Goal: Information Seeking & Learning: Learn about a topic

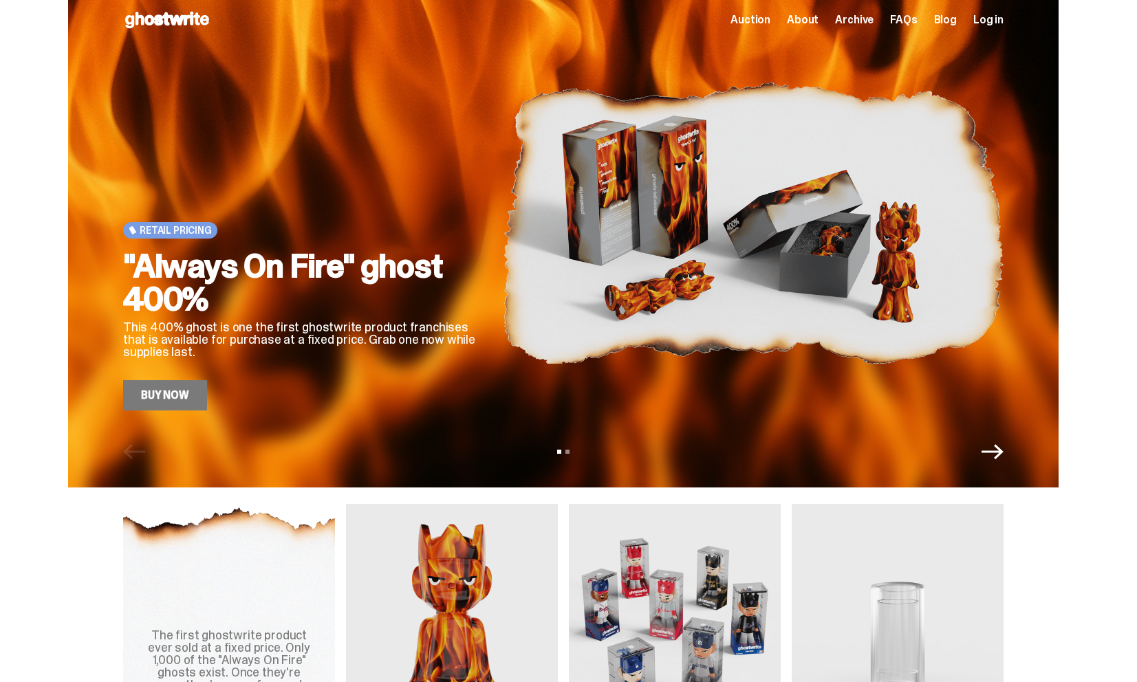
scroll to position [430, 0]
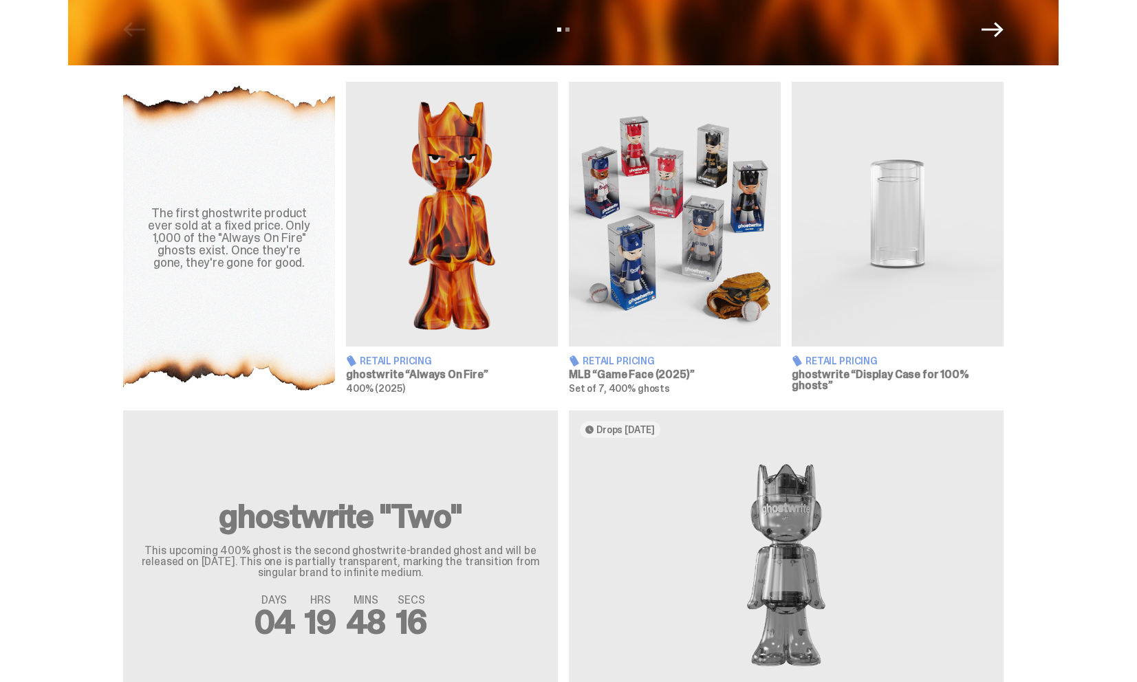
click at [448, 268] on img at bounding box center [452, 214] width 212 height 265
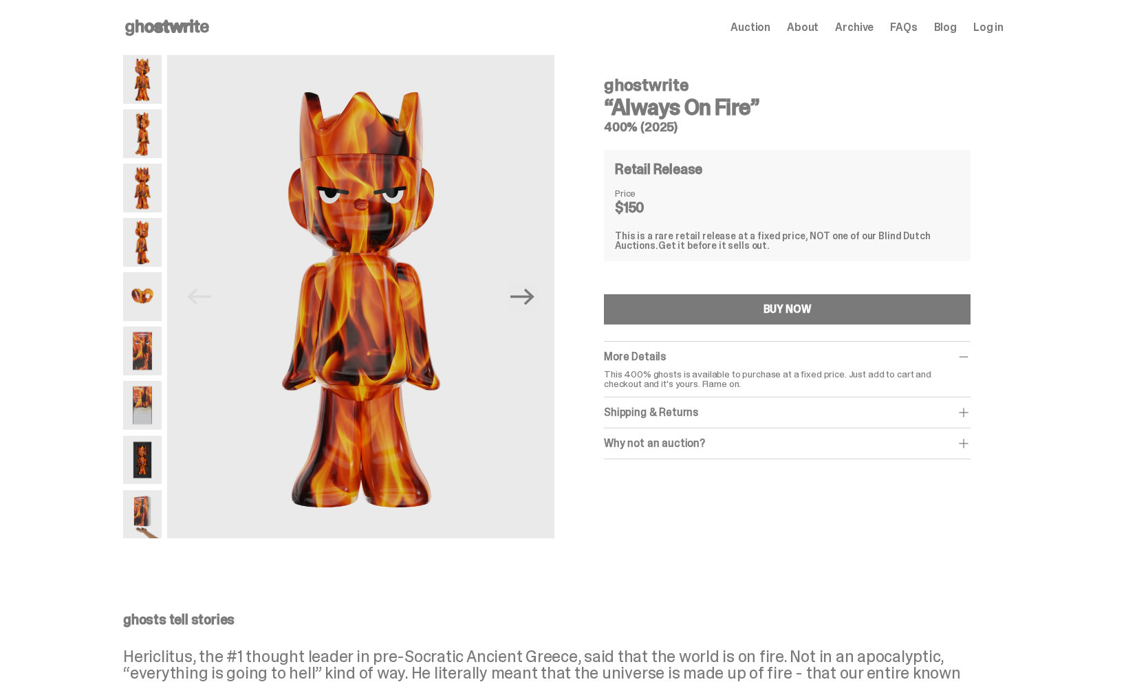
click at [193, 32] on icon at bounding box center [167, 28] width 88 height 22
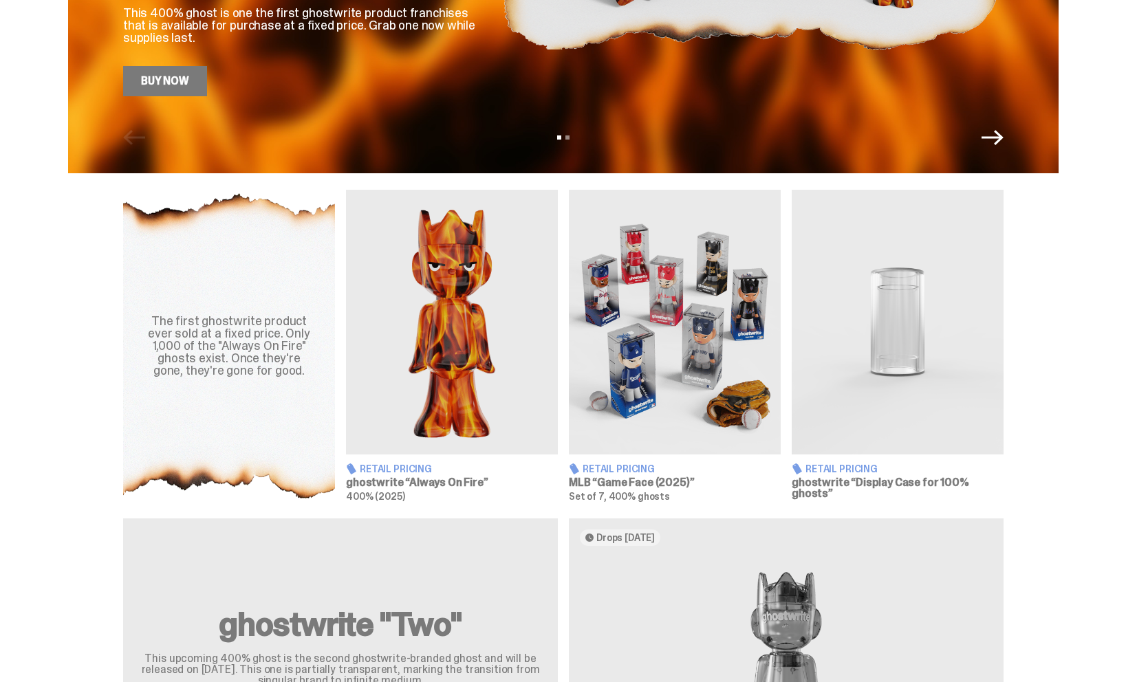
scroll to position [329, 0]
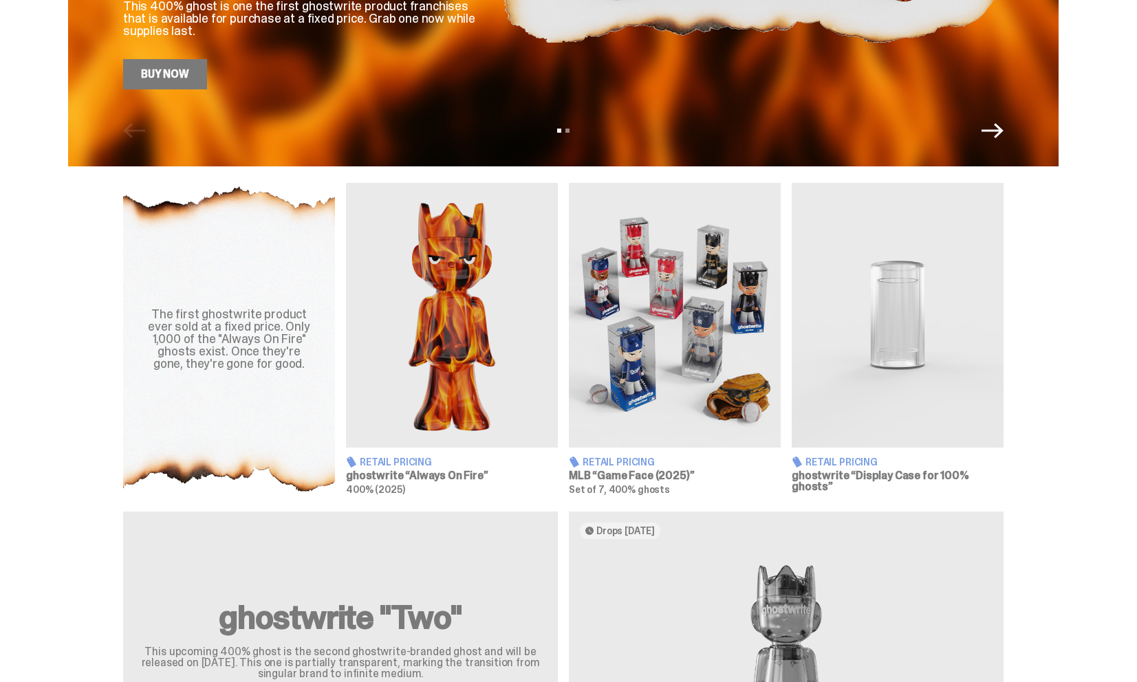
click at [649, 314] on img at bounding box center [675, 315] width 212 height 265
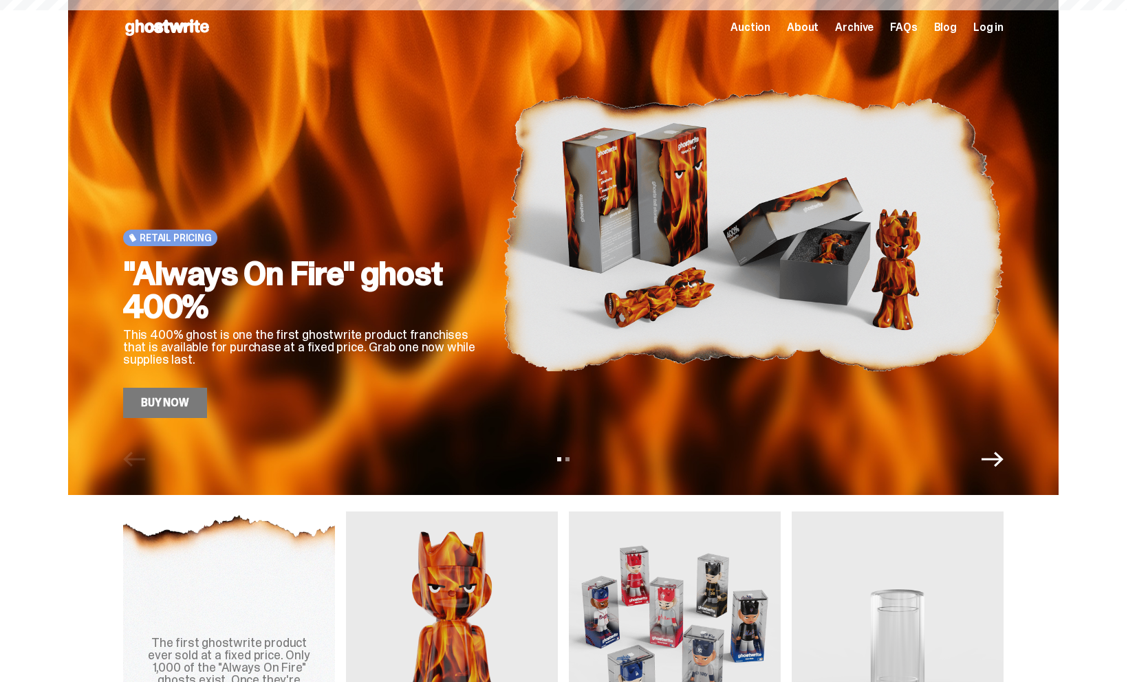
scroll to position [329, 0]
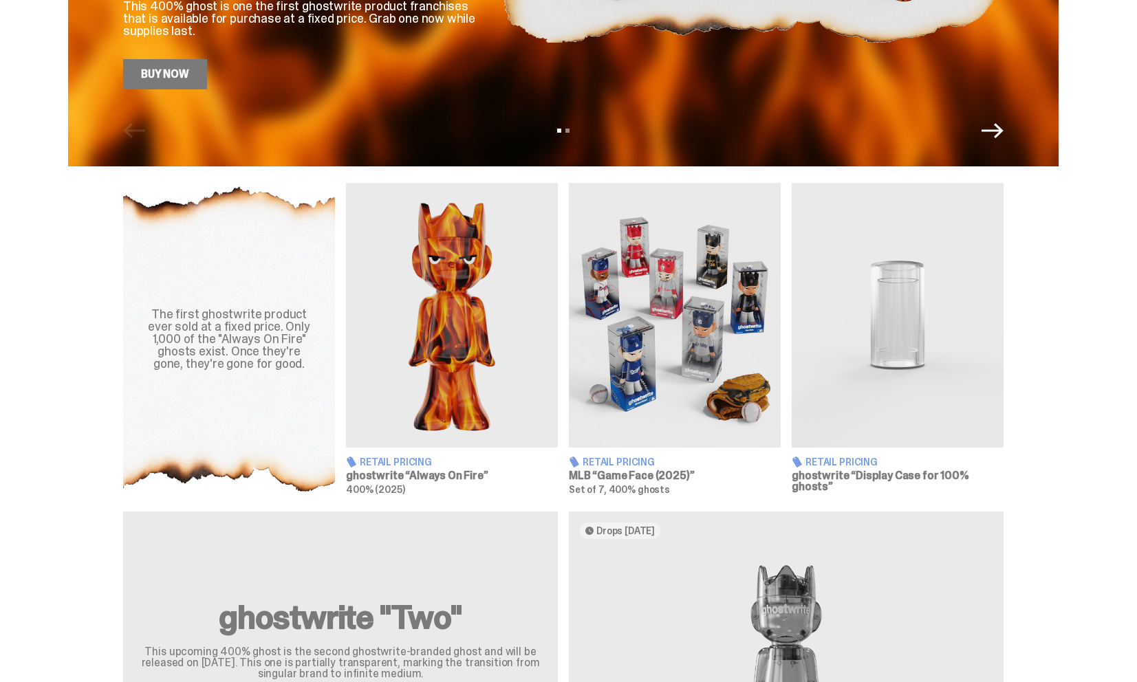
click at [887, 297] on img at bounding box center [898, 315] width 212 height 265
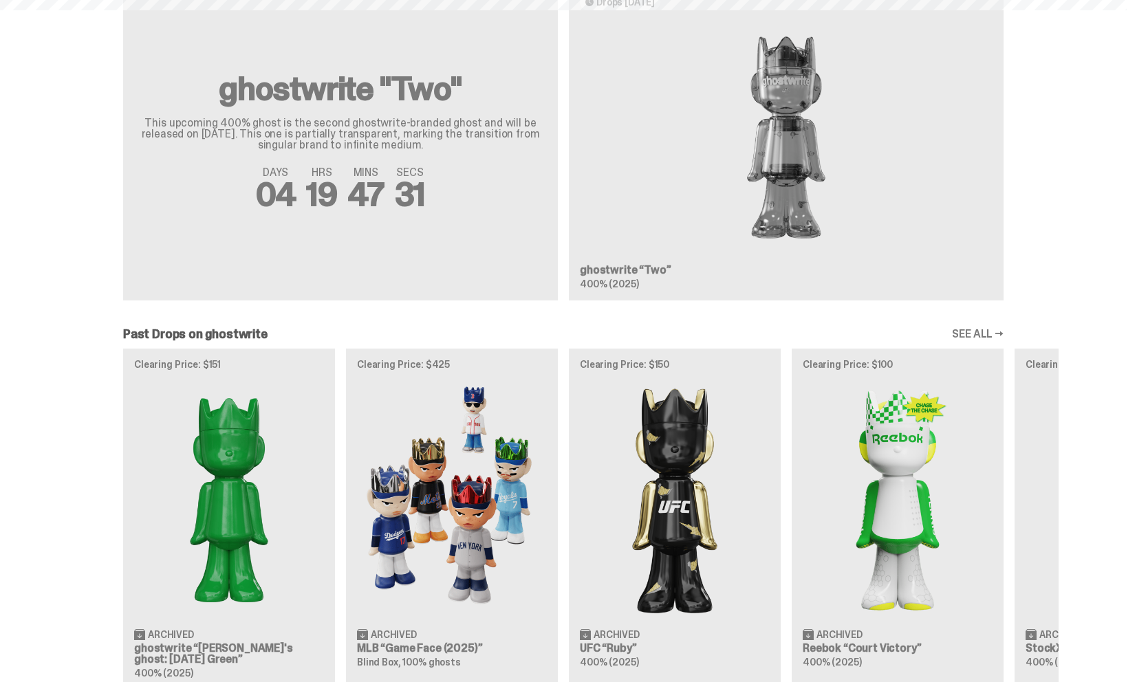
scroll to position [858, 0]
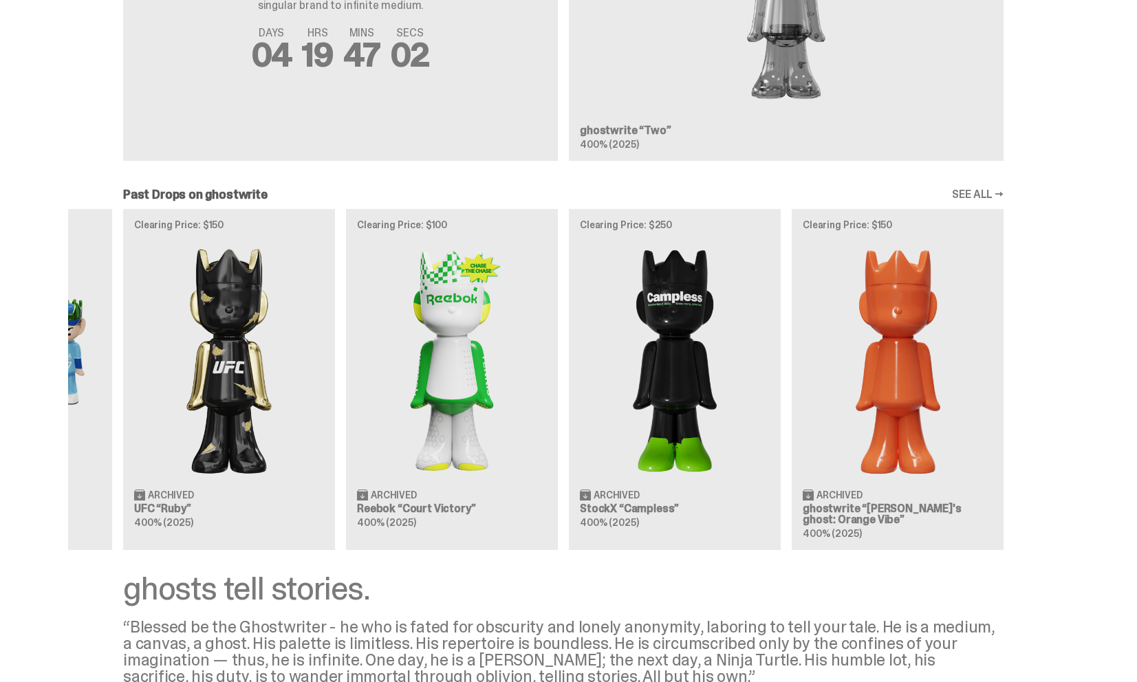
scroll to position [1151, 0]
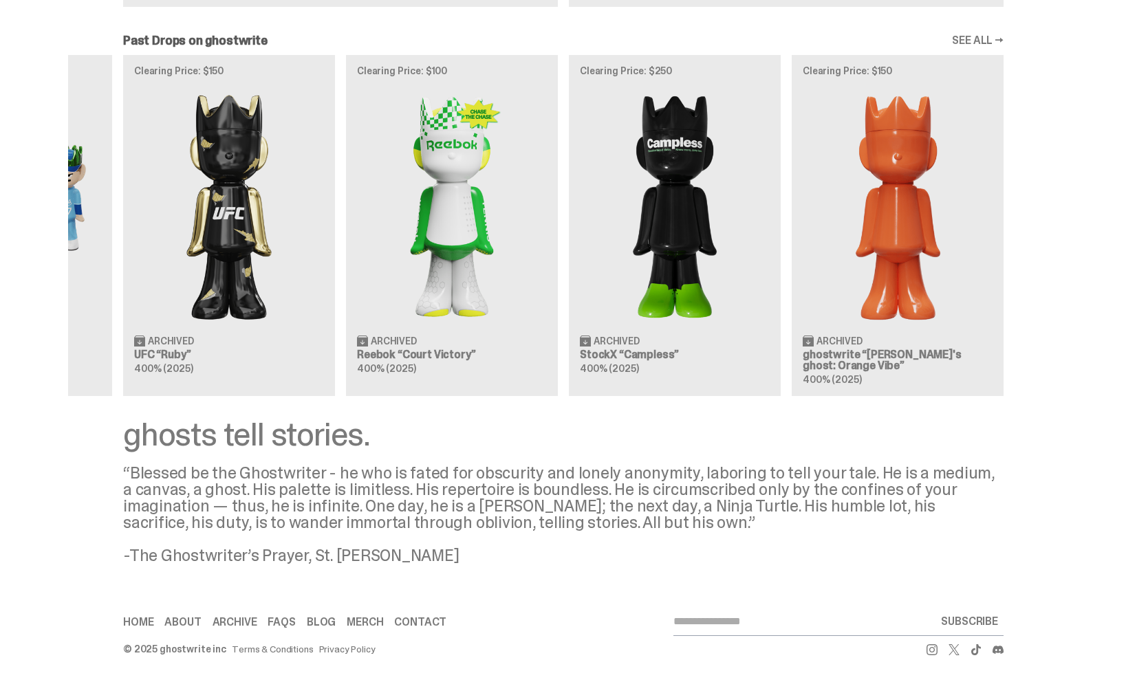
click at [194, 618] on link "About" at bounding box center [182, 622] width 36 height 11
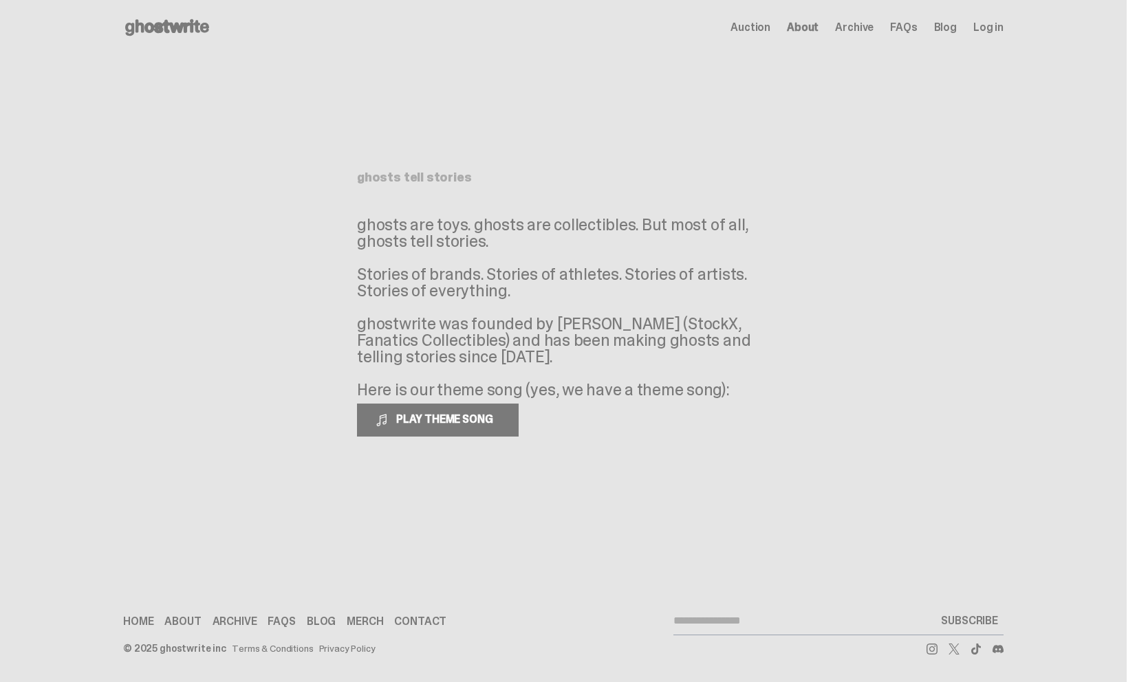
click at [290, 625] on link "FAQs" at bounding box center [282, 621] width 28 height 11
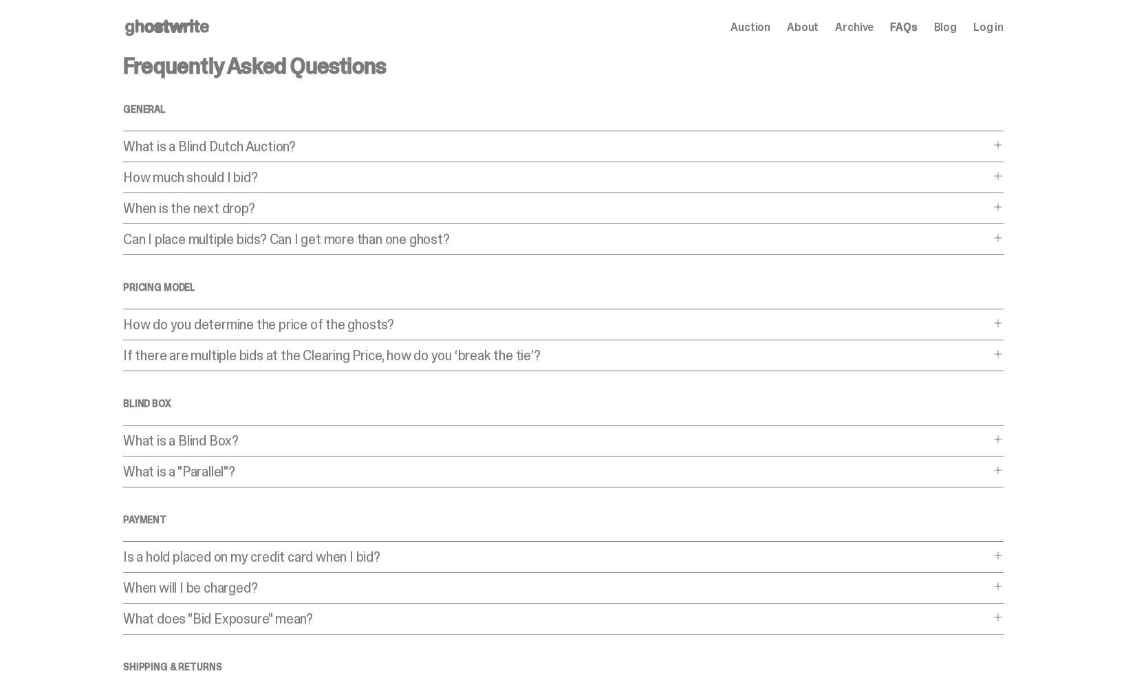
click at [351, 145] on p "What is a Blind Dutch Auction?" at bounding box center [556, 147] width 867 height 14
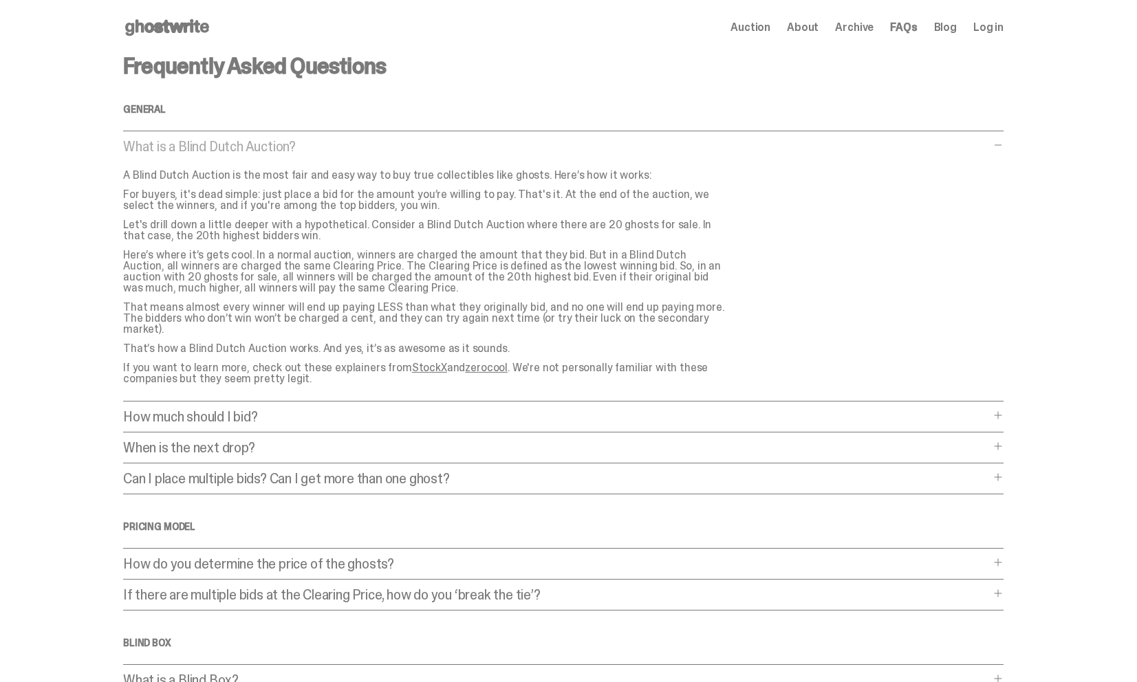
click at [361, 410] on p "How much should I bid?" at bounding box center [556, 417] width 867 height 14
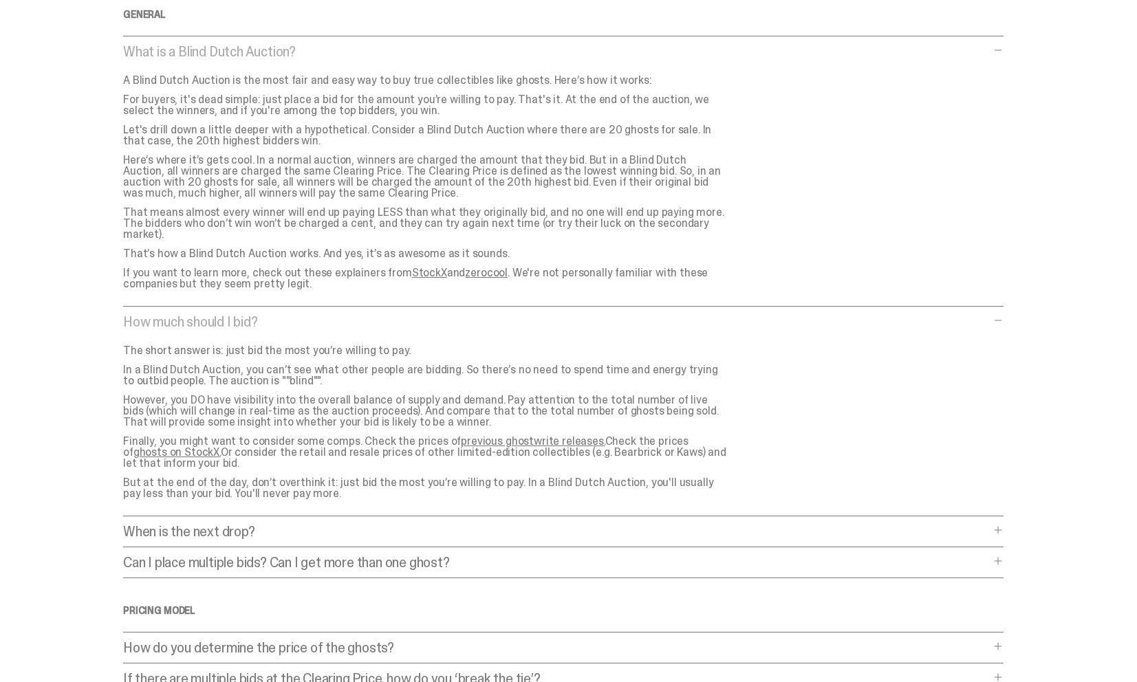
scroll to position [107, 0]
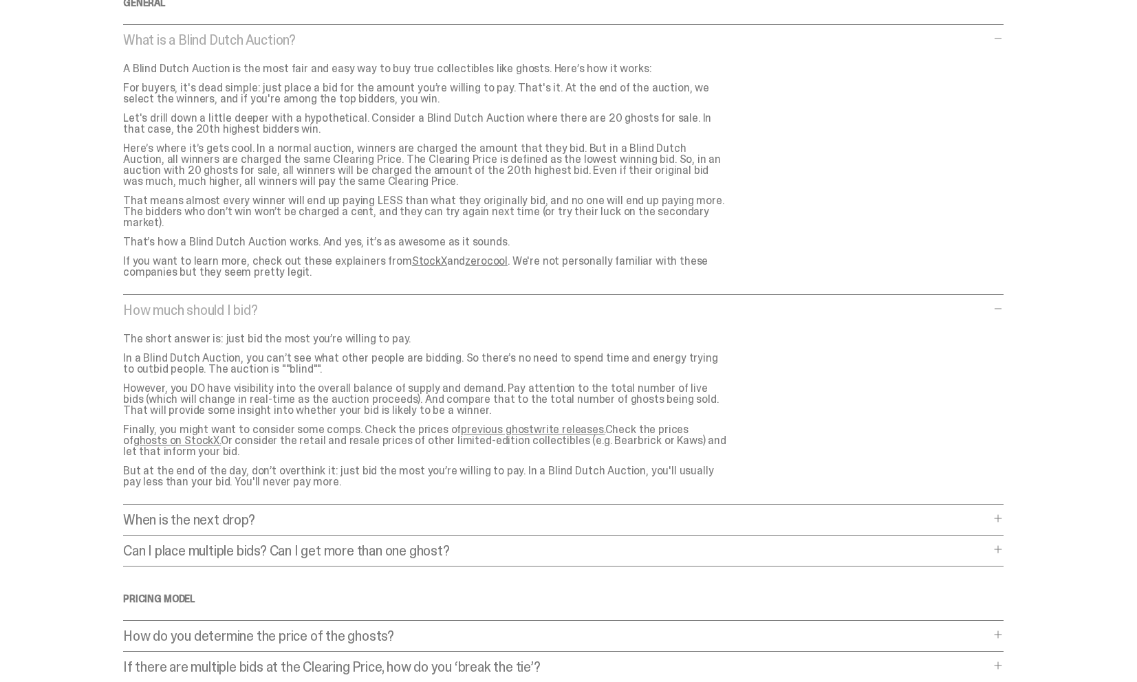
click at [360, 513] on p "When is the next drop?" at bounding box center [556, 520] width 867 height 14
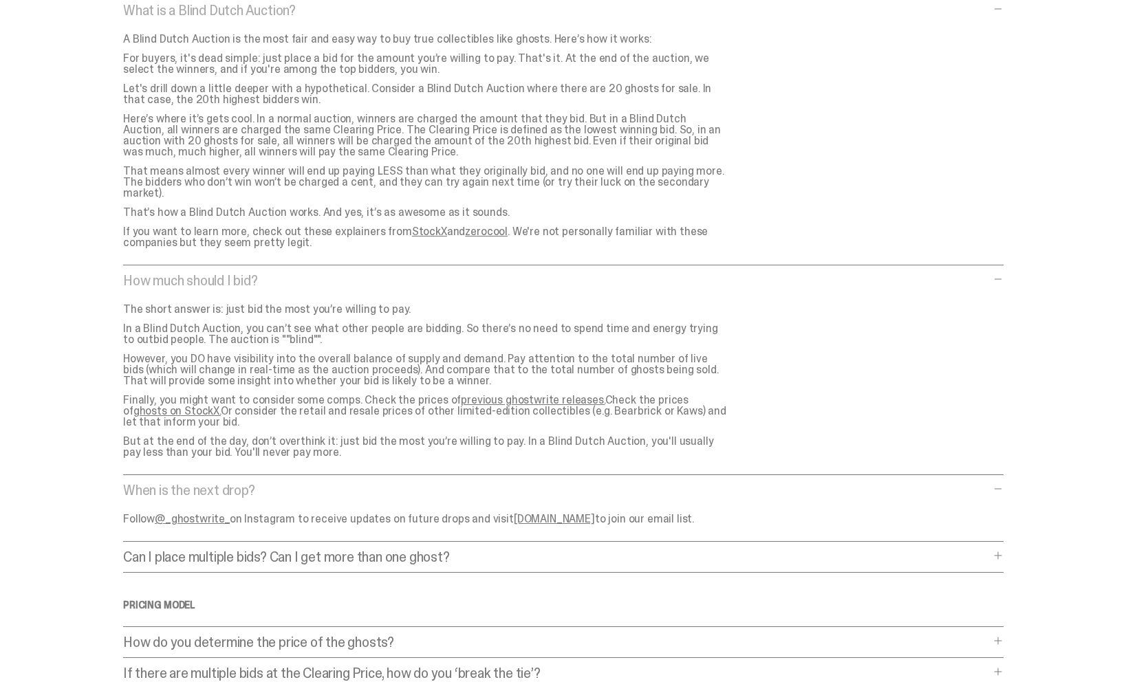
scroll to position [140, 0]
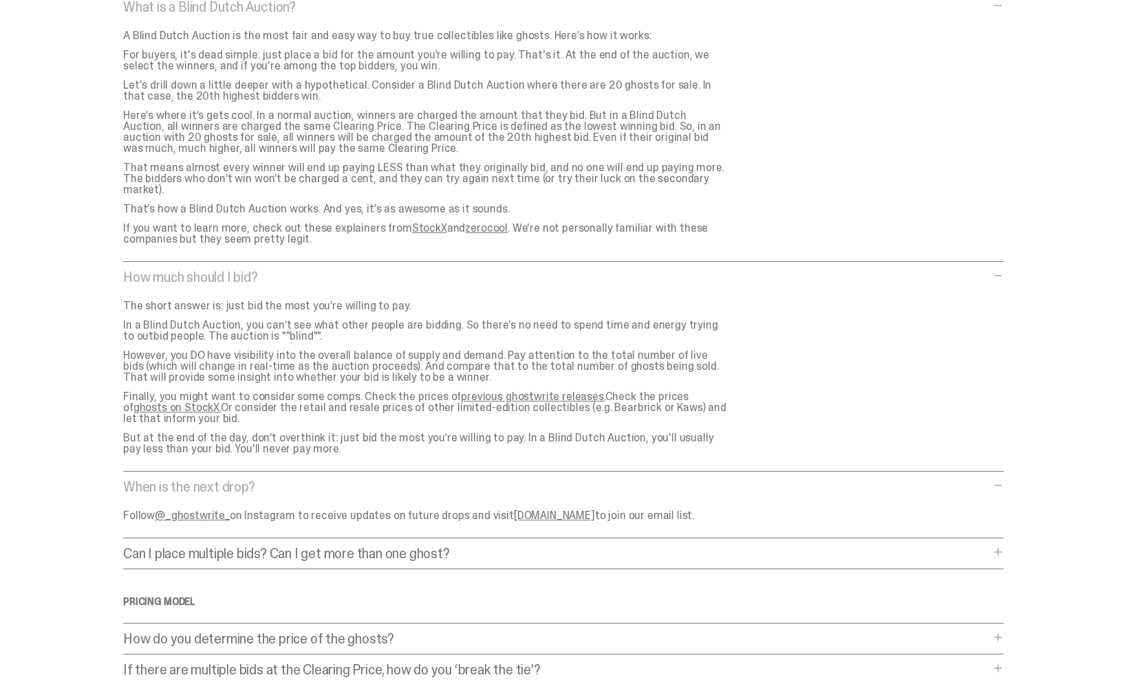
click at [360, 547] on p "Can I place multiple bids? Can I get more than one ghost?" at bounding box center [556, 554] width 867 height 14
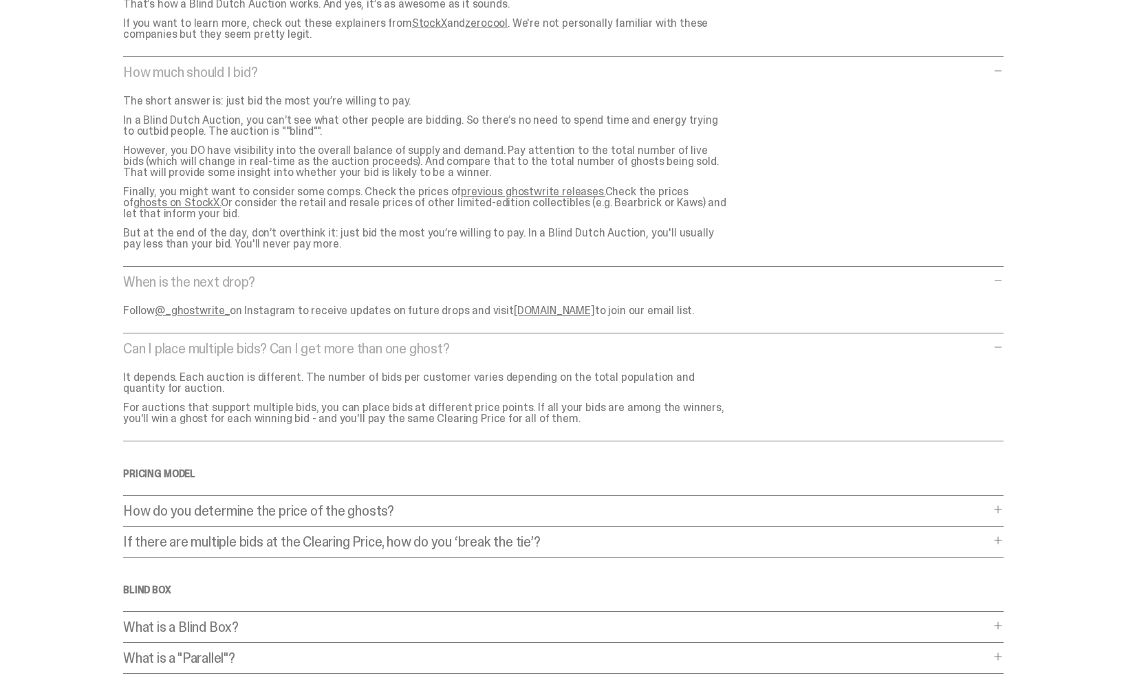
scroll to position [346, 0]
click at [363, 503] on p "How do you determine the price of the ghosts?" at bounding box center [556, 510] width 867 height 14
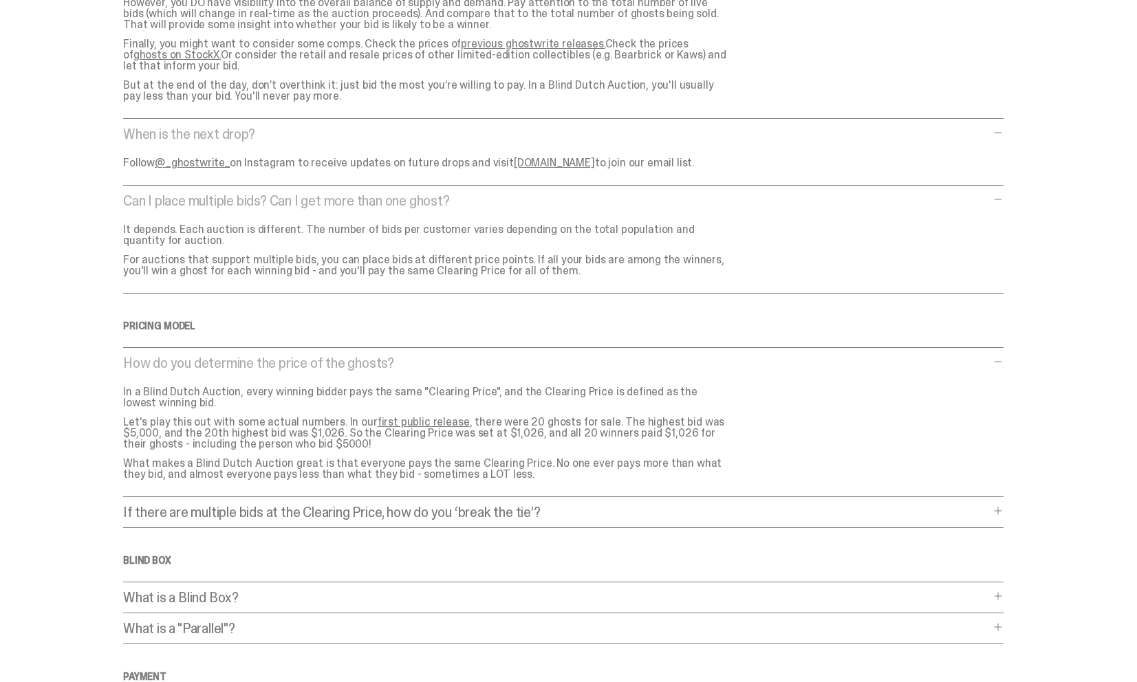
scroll to position [495, 0]
click at [358, 508] on p "If there are multiple bids at the Clearing Price, how do you ‘break the tie’?" at bounding box center [556, 510] width 867 height 14
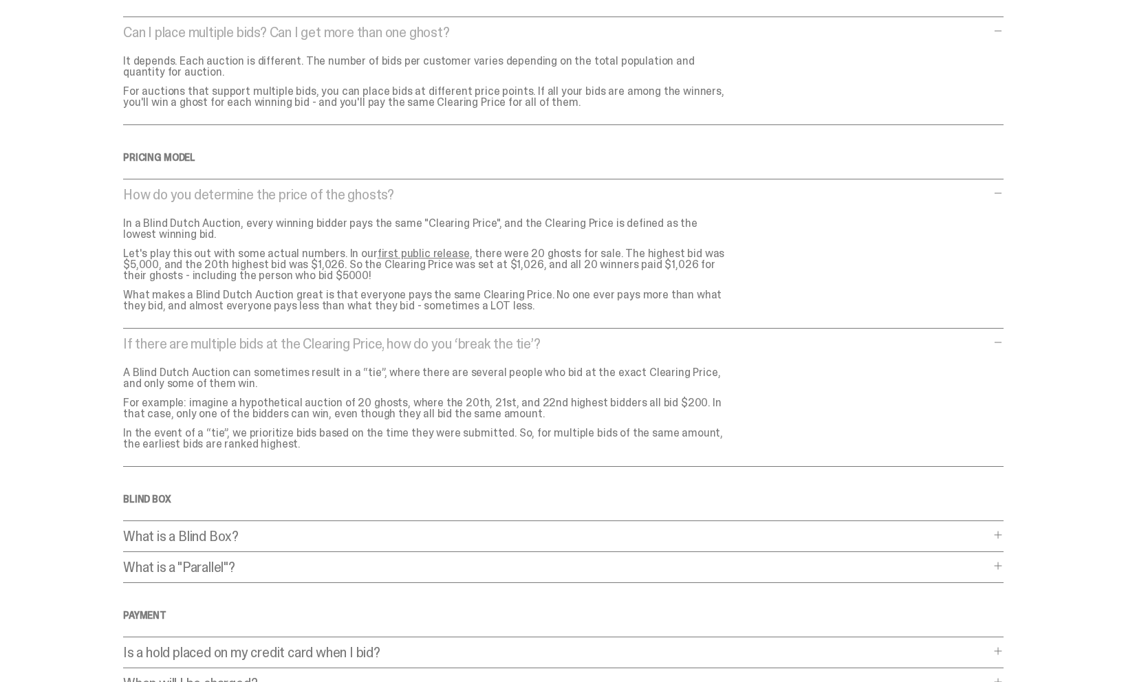
scroll to position [672, 0]
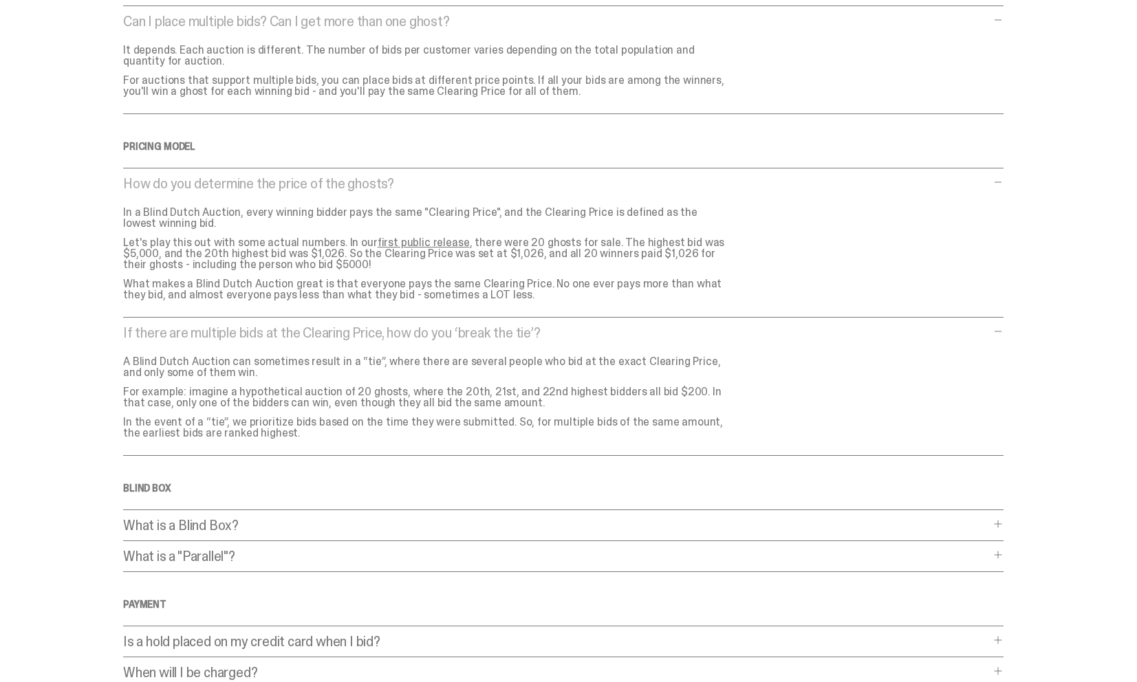
click at [351, 519] on p "What is a Blind Box?" at bounding box center [556, 526] width 867 height 14
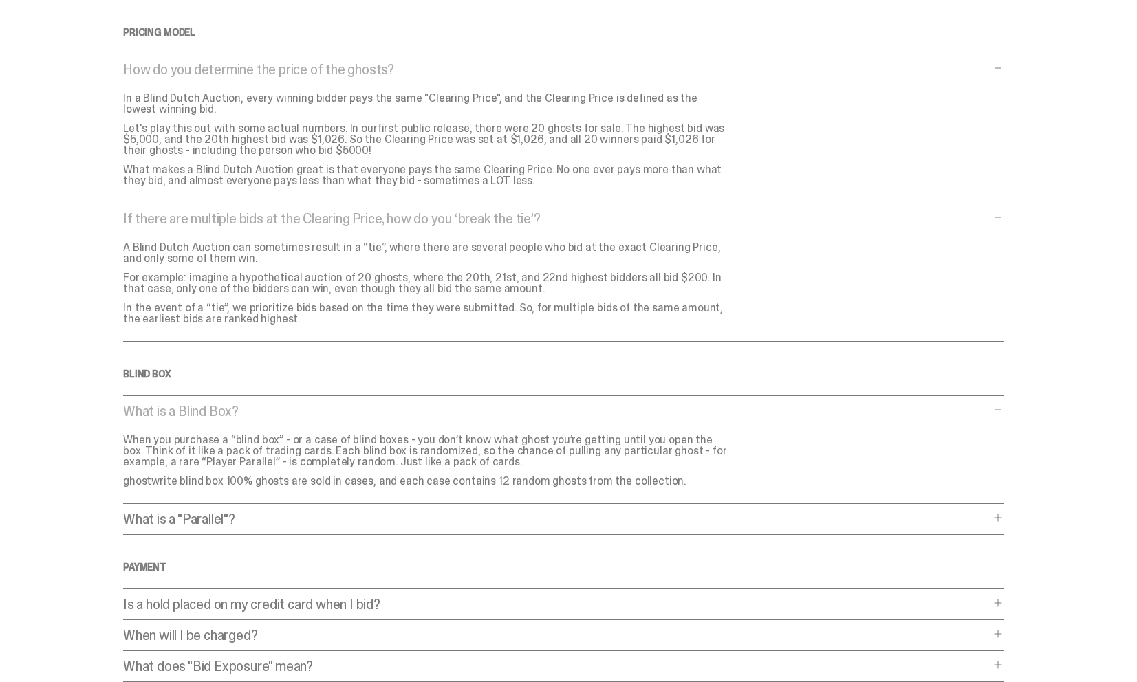
scroll to position [788, 0]
click at [348, 510] on p "What is a "Parallel"?" at bounding box center [556, 517] width 867 height 14
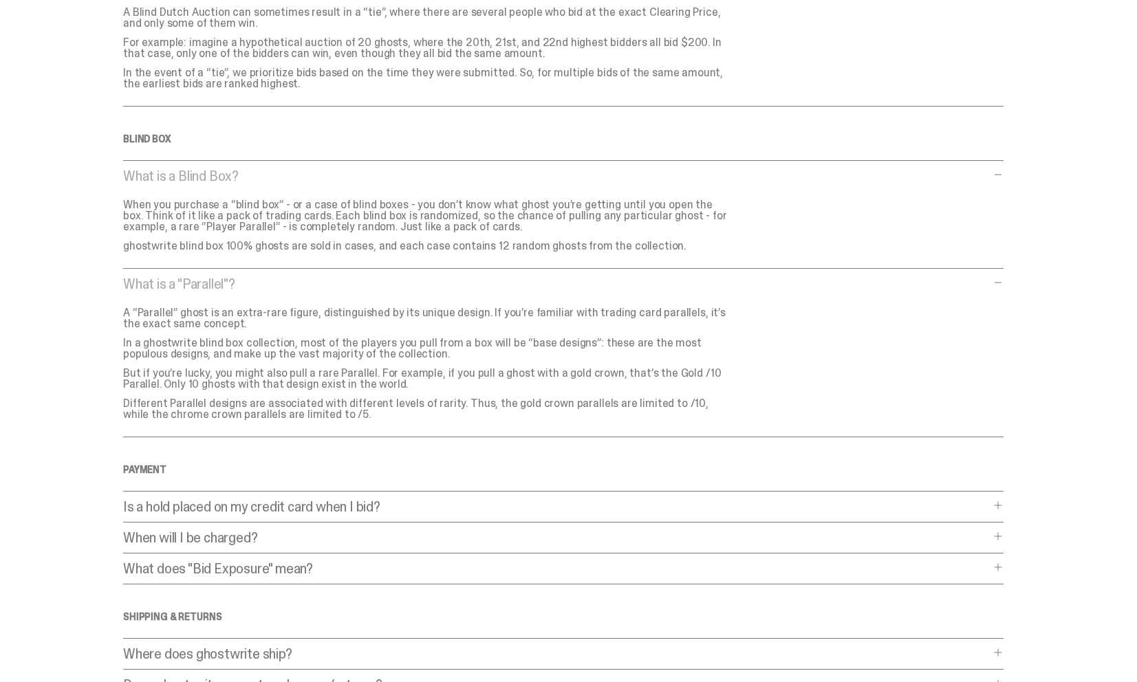
scroll to position [1055, 0]
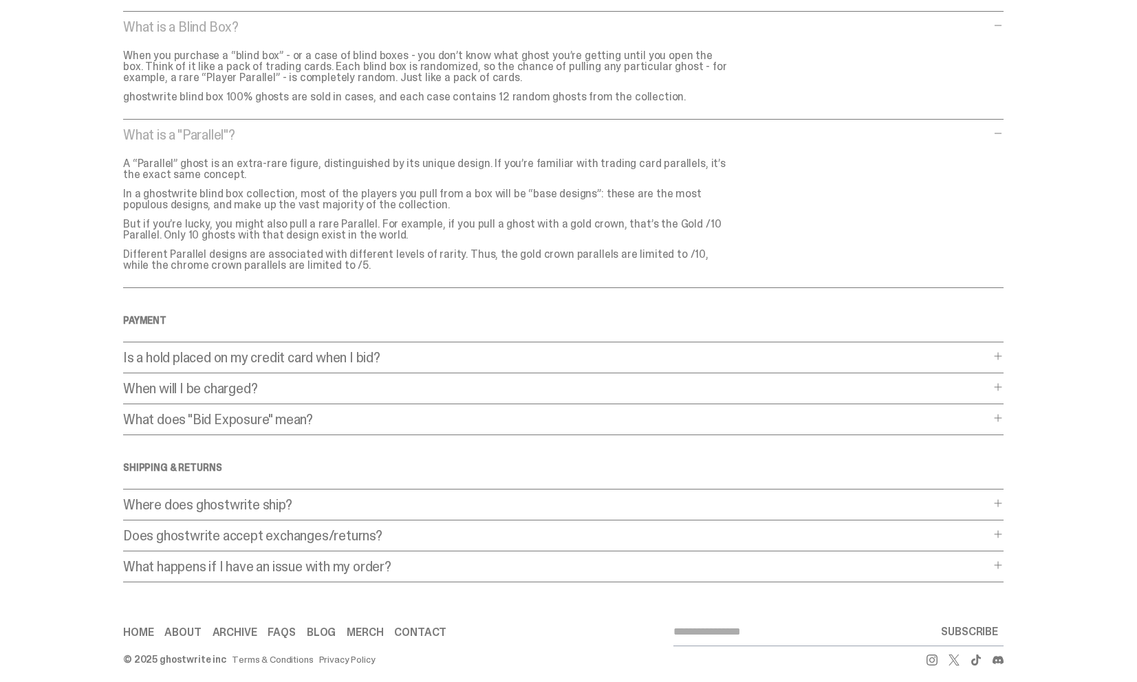
click at [381, 529] on p "Does ghostwrite accept exchanges/returns?" at bounding box center [556, 536] width 867 height 14
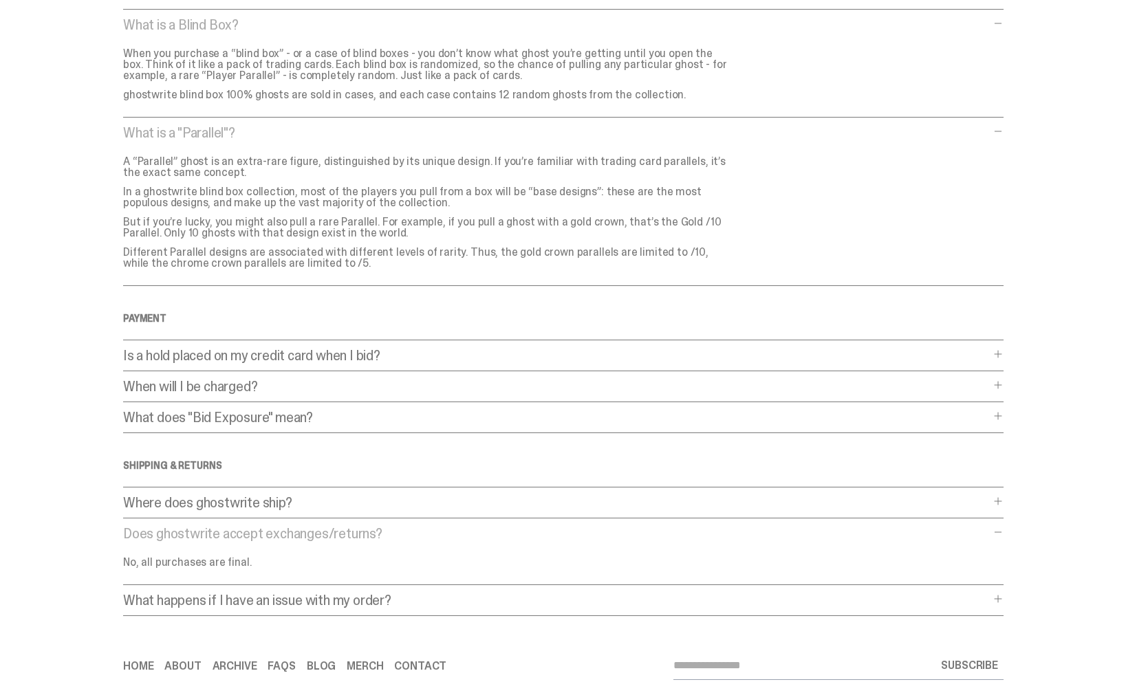
click at [376, 594] on p "What happens if I have an issue with my order?" at bounding box center [556, 601] width 867 height 14
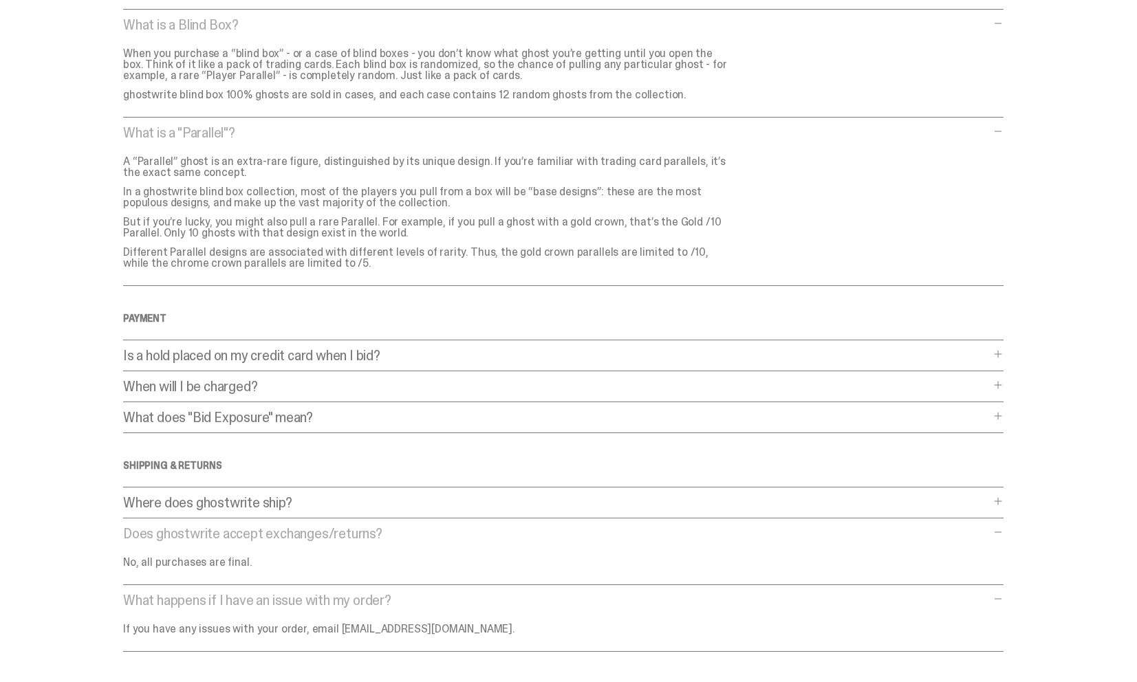
scroll to position [1242, 0]
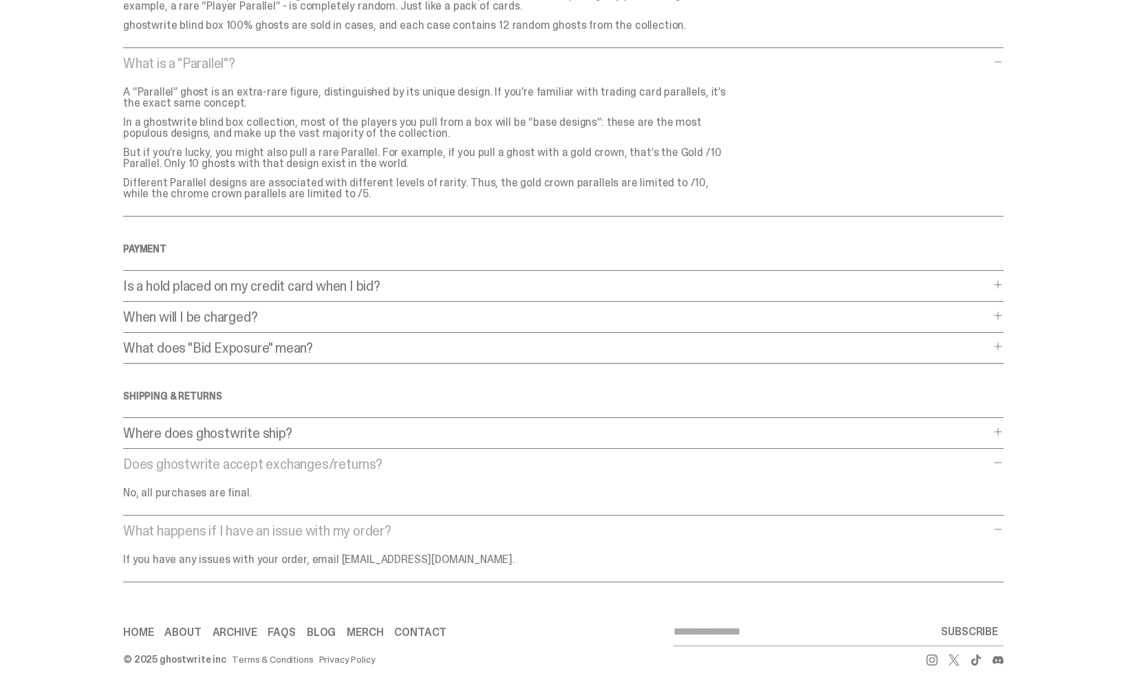
click at [356, 627] on link "Merch" at bounding box center [365, 632] width 36 height 11
click at [148, 627] on link "Home" at bounding box center [138, 632] width 30 height 11
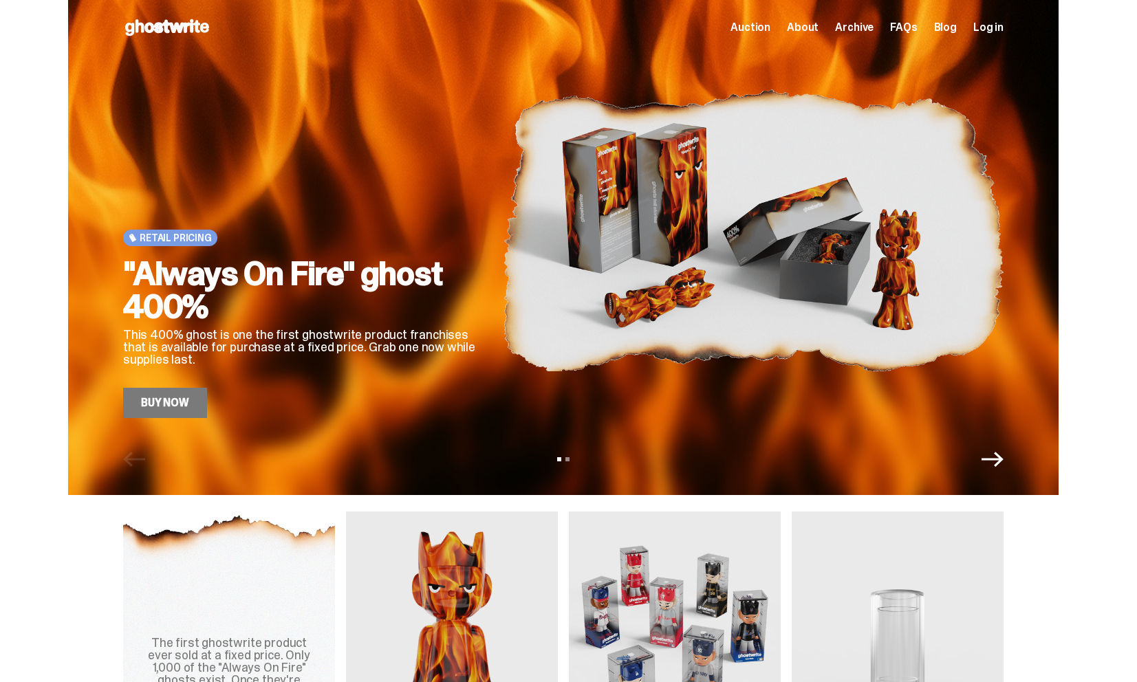
scroll to position [280, 0]
